Goal: Information Seeking & Learning: Learn about a topic

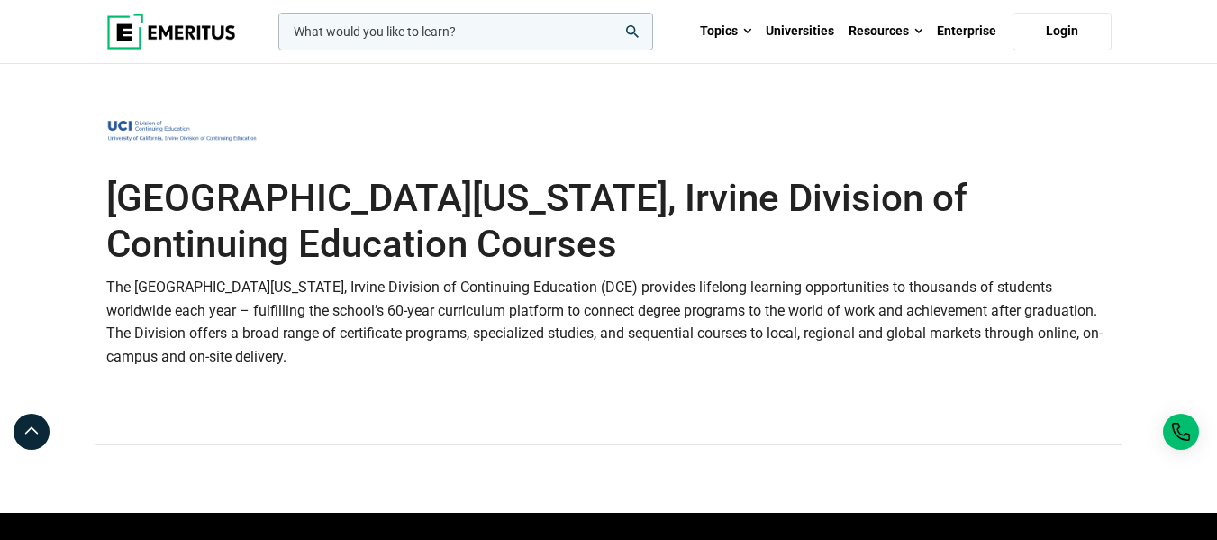
click at [418, 36] on input "woocommerce-product-search-field-0" at bounding box center [465, 32] width 375 height 38
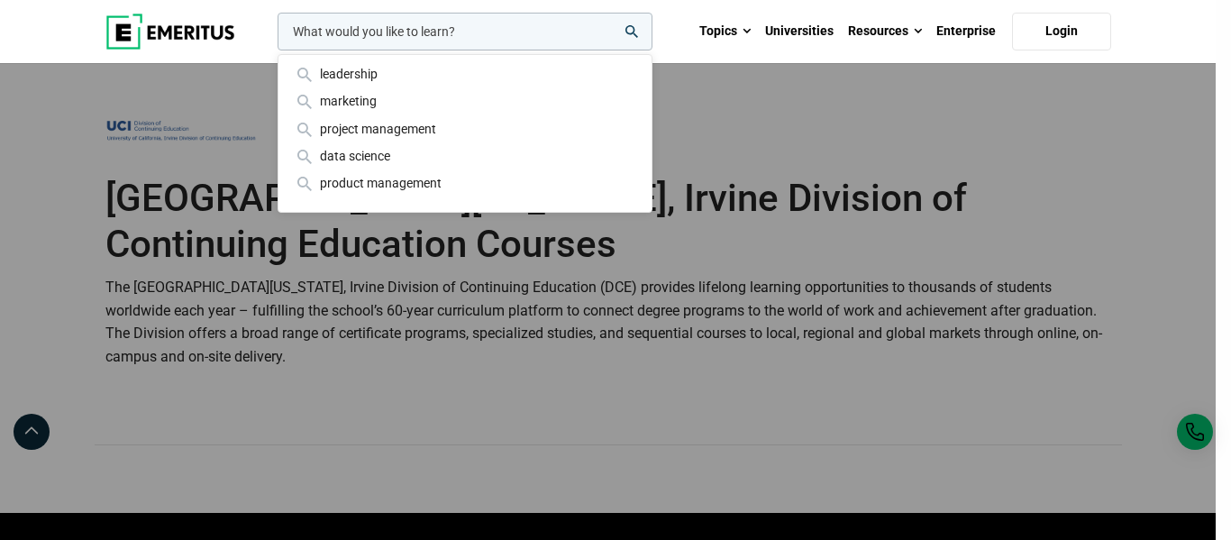
paste input "UCI -Postgraduate Diploma in Project Management (E-Learning)"
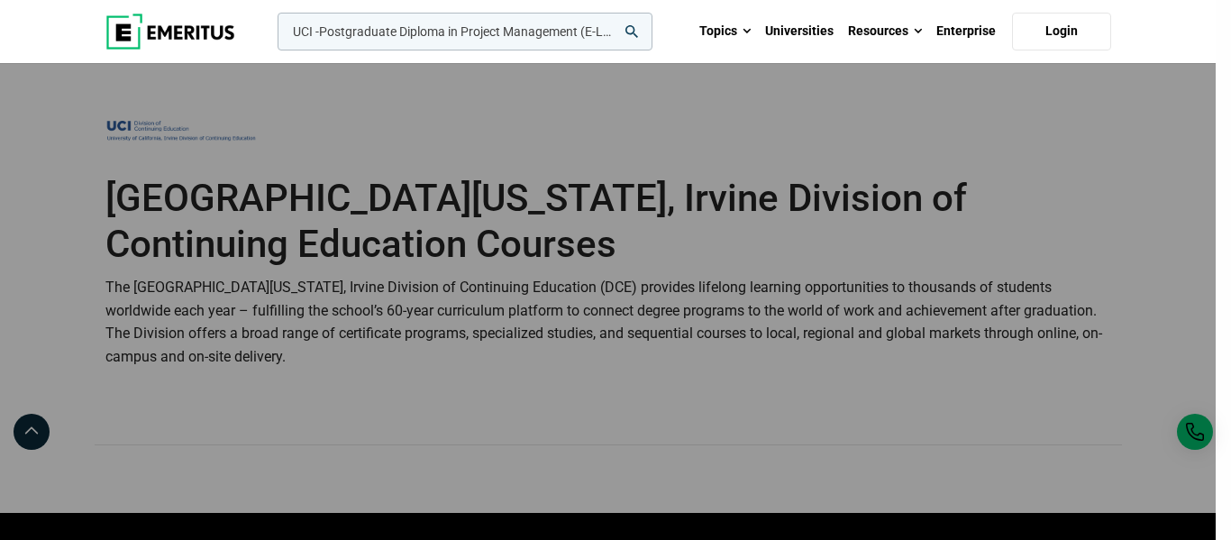
scroll to position [0, 38]
type input "UCI -Postgraduate Diploma in Project Management (E-Learning)"
click at [274, 36] on button "search" at bounding box center [274, 36] width 0 height 0
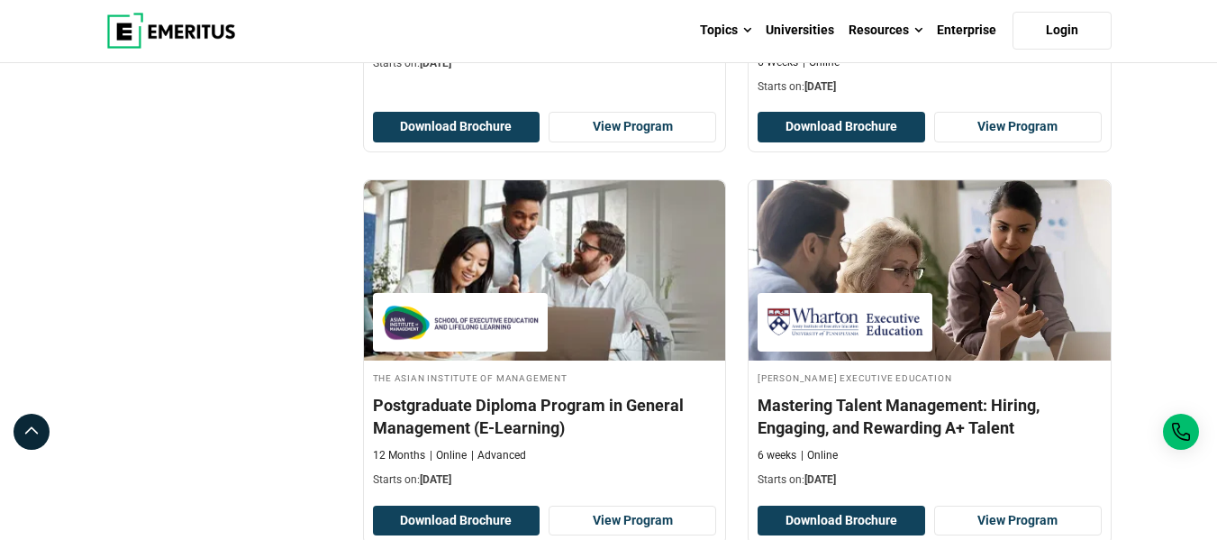
scroll to position [1850, 0]
